Goal: Task Accomplishment & Management: Use online tool/utility

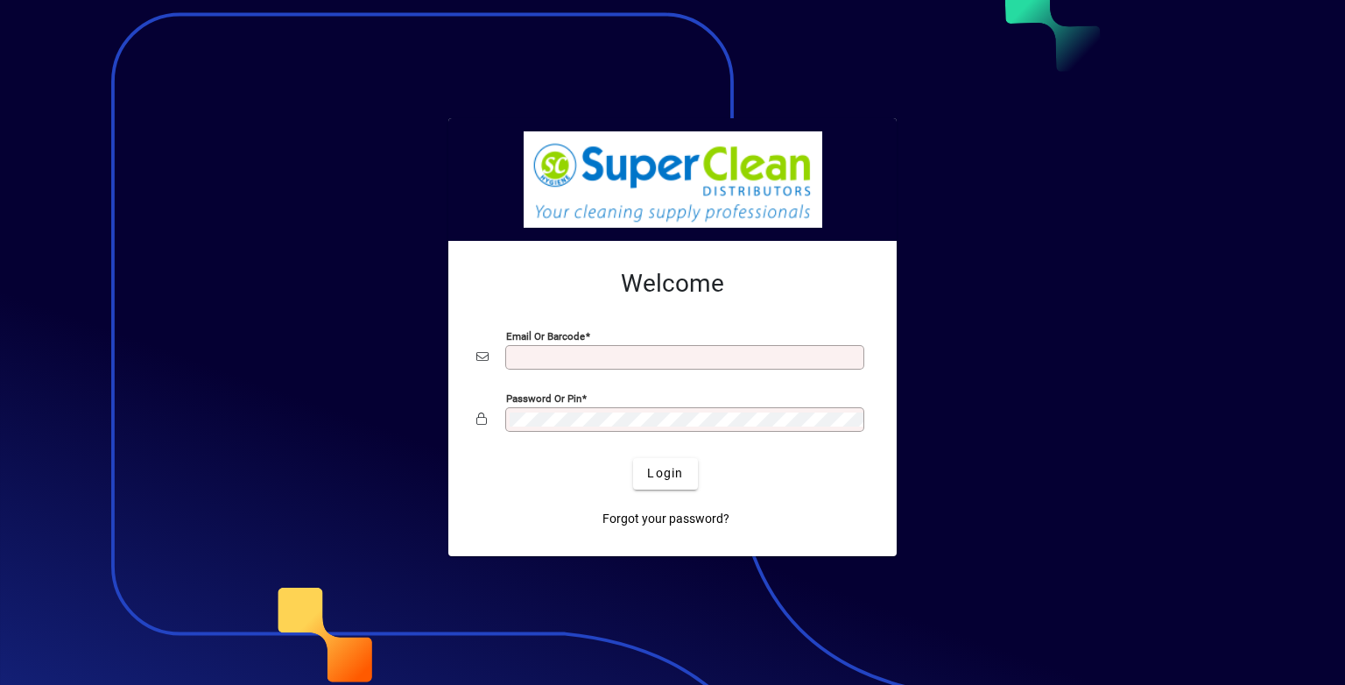
type input "**********"
click at [667, 469] on span "Login" at bounding box center [665, 473] width 36 height 18
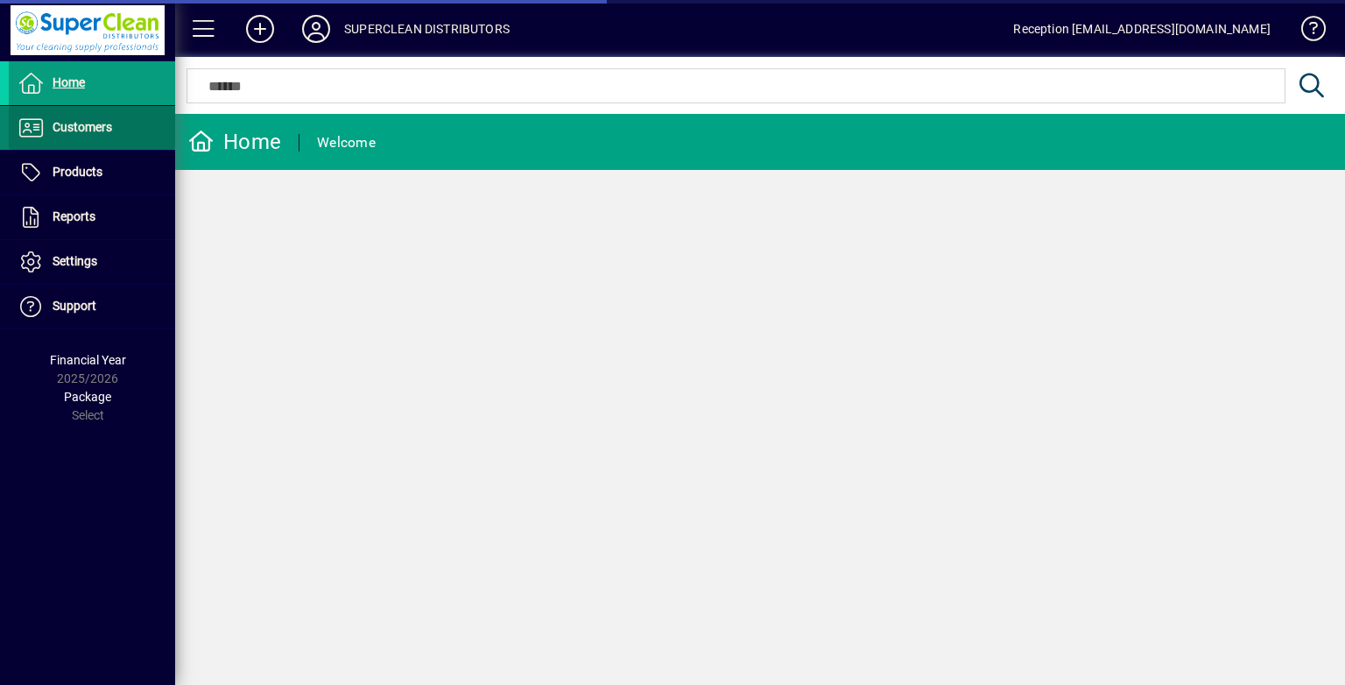
click at [126, 117] on span at bounding box center [92, 128] width 166 height 42
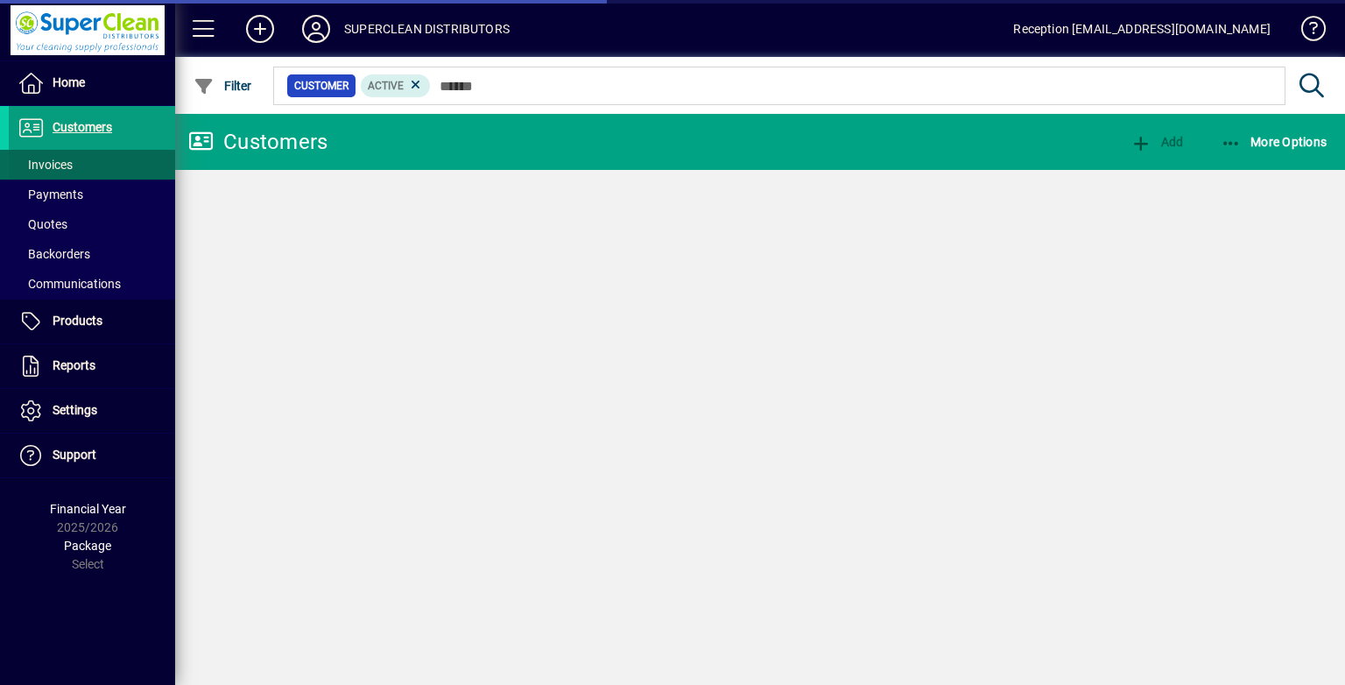
click at [95, 159] on span at bounding box center [92, 165] width 166 height 42
